Goal: Entertainment & Leisure: Consume media (video, audio)

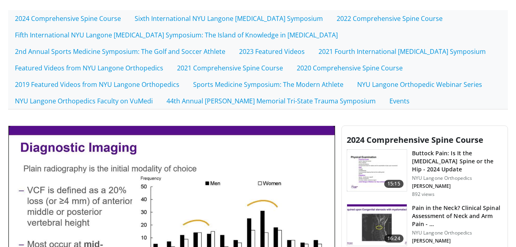
scroll to position [202, 0]
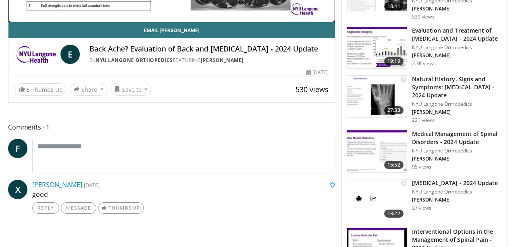
scroll to position [466, 0]
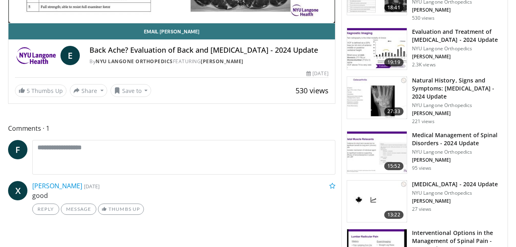
click at [423, 131] on h3 "Medical Management of Spinal Disorders - 2024 Update" at bounding box center [457, 139] width 91 height 16
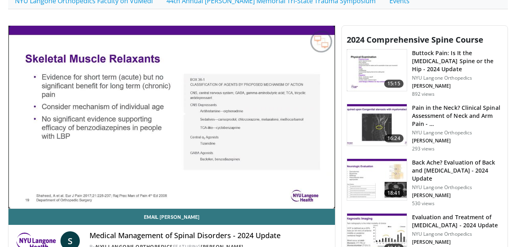
scroll to position [280, 0]
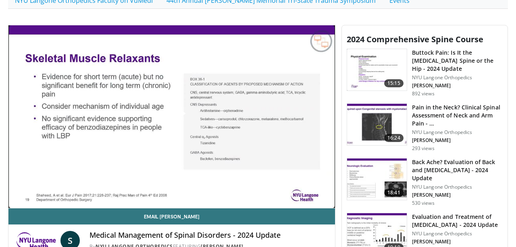
click at [172, 117] on span "Video Player" at bounding box center [172, 117] width 0 height 0
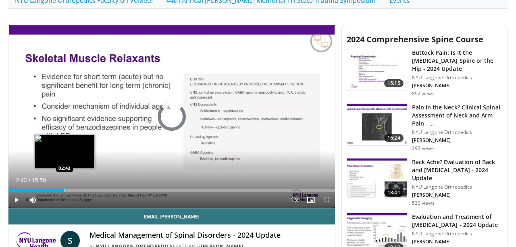
click at [64, 190] on div "Progress Bar" at bounding box center [64, 190] width 1 height 3
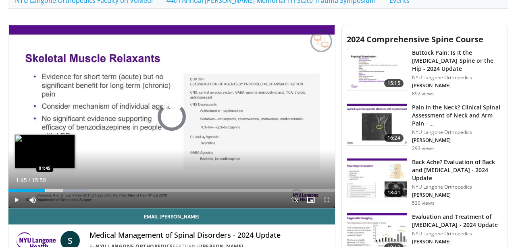
click at [45, 191] on div "01:45" at bounding box center [26, 190] width 36 height 3
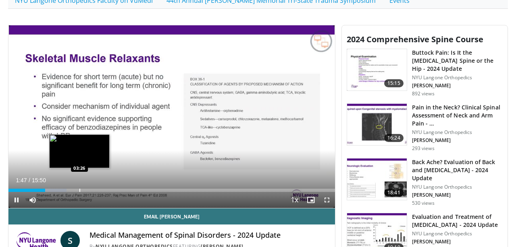
click at [79, 189] on div "Loaded : 17.73% 01:47 03:26" at bounding box center [171, 189] width 326 height 8
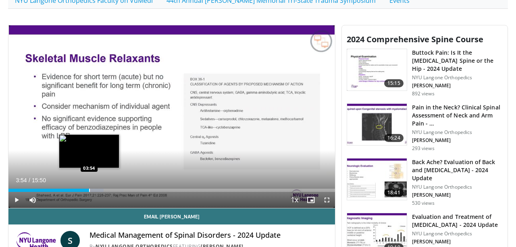
click at [89, 189] on div "Loaded : 29.20% 03:54 03:54" at bounding box center [171, 189] width 326 height 8
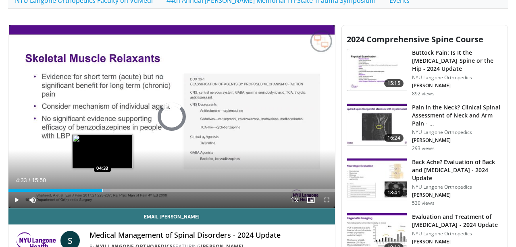
click at [102, 188] on div "Loaded : 31.29% 04:33 04:33" at bounding box center [171, 189] width 326 height 8
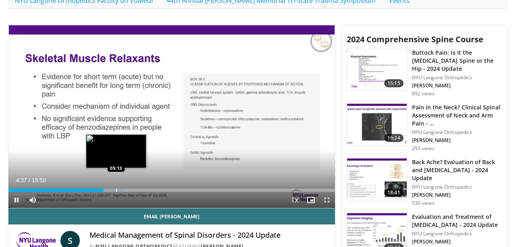
click at [116, 190] on video-js "**********" at bounding box center [171, 117] width 326 height 184
click at [119, 191] on div "Progress Bar" at bounding box center [119, 190] width 1 height 3
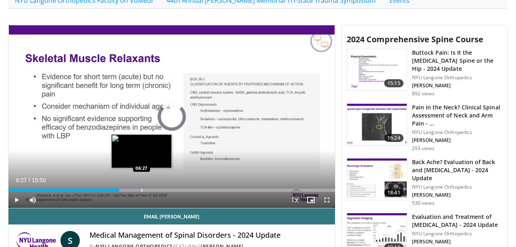
click at [141, 189] on div "Progress Bar" at bounding box center [141, 190] width 1 height 3
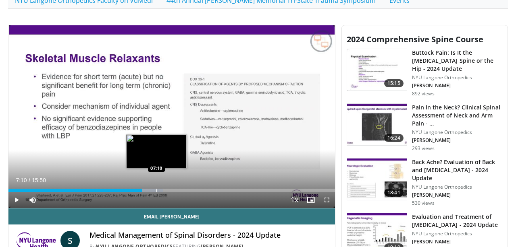
click at [156, 189] on div "Progress Bar" at bounding box center [156, 190] width 1 height 3
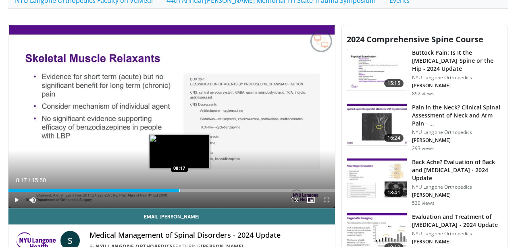
click at [179, 189] on div "Loaded : 53.19% 07:20 08:17" at bounding box center [171, 189] width 326 height 8
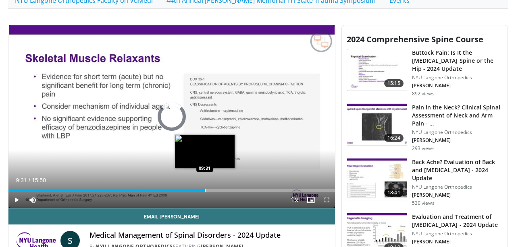
click at [205, 190] on div "Progress Bar" at bounding box center [205, 190] width 1 height 3
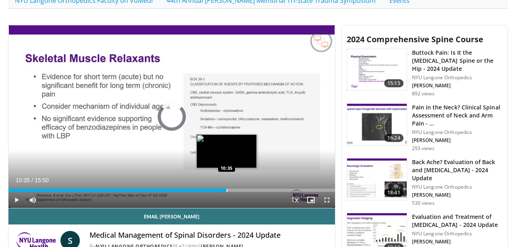
click at [226, 189] on div "Loaded : 0.00% 10:35 10:35" at bounding box center [171, 189] width 326 height 8
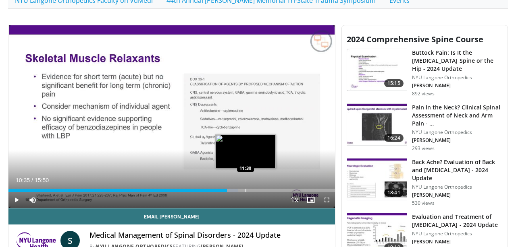
click at [245, 187] on div "Loaded : 70.46% 10:36 11:30" at bounding box center [171, 189] width 326 height 8
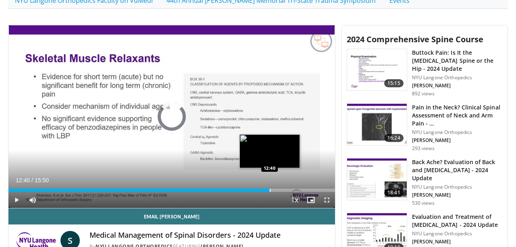
click at [270, 186] on div "Loaded : 79.27% 12:40 12:40" at bounding box center [171, 189] width 326 height 8
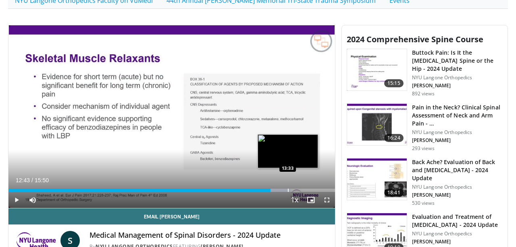
click at [288, 188] on div "Loaded : 86.57% 12:43 13:33" at bounding box center [171, 189] width 326 height 8
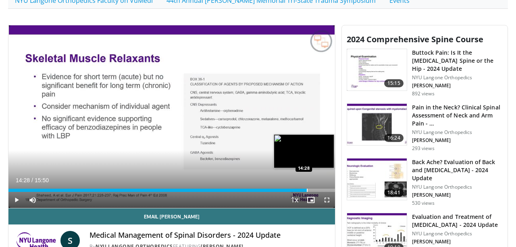
click at [307, 189] on div "Loaded : 90.75% 14:28 14:28" at bounding box center [171, 190] width 326 height 3
click at [322, 190] on div "Loaded : 99.89% 15:13 15:13" at bounding box center [171, 190] width 326 height 3
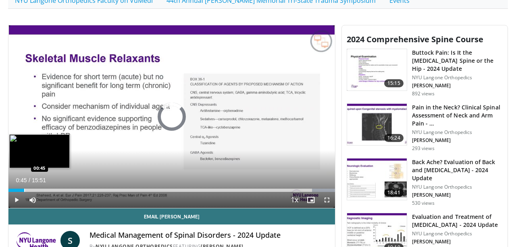
click at [24, 191] on div "Progress Bar" at bounding box center [24, 190] width 1 height 3
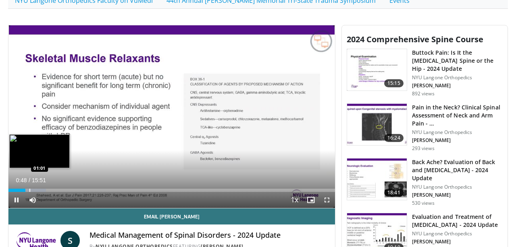
click at [29, 191] on div "Progress Bar" at bounding box center [29, 190] width 1 height 3
click at [37, 189] on div "Progress Bar" at bounding box center [37, 190] width 1 height 3
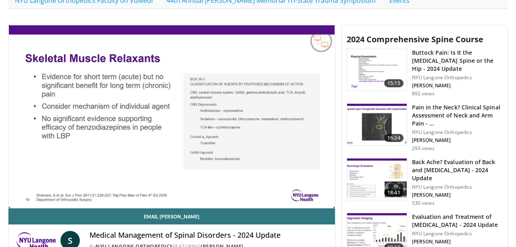
click at [195, 234] on h4 "Medical Management of Spinal Disorders - 2024 Update" at bounding box center [208, 235] width 238 height 9
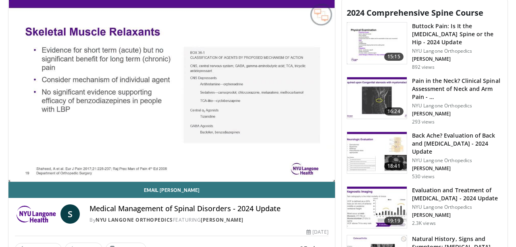
scroll to position [315, 0]
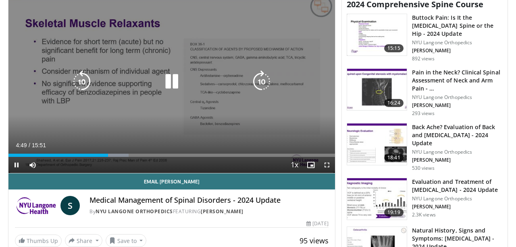
click at [155, 108] on div "10 seconds Tap to unmute" at bounding box center [171, 81] width 326 height 183
